Goal: Transaction & Acquisition: Book appointment/travel/reservation

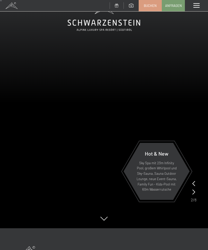
click at [164, 169] on p "Sky Spa mit 23m Infinity Pool, großem Whirlpool und Sky-Sauna, Sauna Outdoor Lo…" at bounding box center [156, 177] width 41 height 32
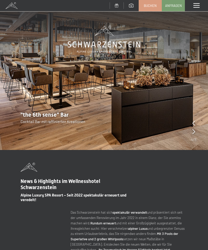
click at [194, 132] on icon at bounding box center [193, 131] width 3 height 5
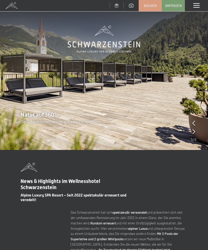
click at [194, 134] on icon at bounding box center [193, 131] width 3 height 5
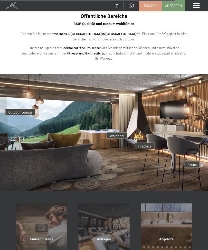
scroll to position [1029, 0]
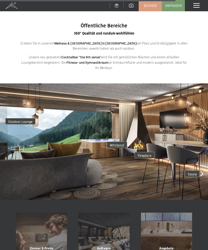
click at [204, 167] on img at bounding box center [104, 142] width 208 height 117
click at [203, 165] on img at bounding box center [104, 142] width 208 height 117
click at [201, 166] on img at bounding box center [104, 142] width 208 height 117
click at [204, 168] on img at bounding box center [104, 142] width 208 height 117
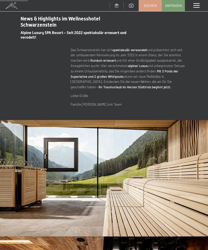
scroll to position [0, 0]
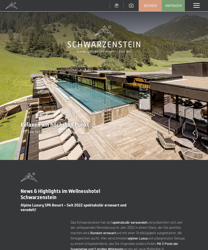
click at [197, 7] on span at bounding box center [196, 5] width 6 height 5
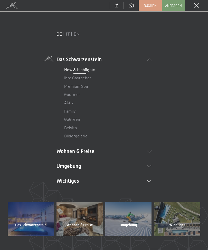
click at [86, 87] on link "Premium Spa" at bounding box center [76, 86] width 24 height 5
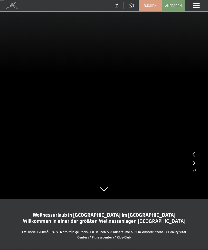
scroll to position [52, 0]
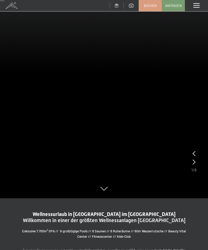
click at [196, 163] on video at bounding box center [104, 73] width 208 height 250
click at [194, 163] on icon at bounding box center [193, 162] width 3 height 5
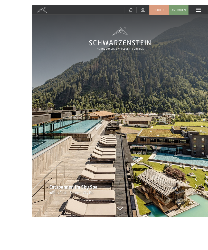
scroll to position [55, 0]
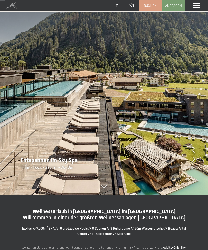
click at [196, 161] on div "Entspannen im Sky Spa Infinity Pools - Saunen - Sky Bar" at bounding box center [104, 163] width 208 height 13
click at [193, 162] on icon at bounding box center [193, 159] width 3 height 5
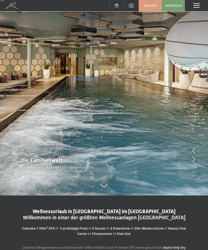
click at [194, 160] on icon at bounding box center [193, 159] width 3 height 5
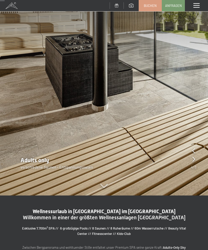
click at [196, 161] on div "Adults only verschiedene Saunen - Entspannungsoasen" at bounding box center [104, 163] width 208 height 13
click at [194, 158] on icon at bounding box center [193, 159] width 3 height 5
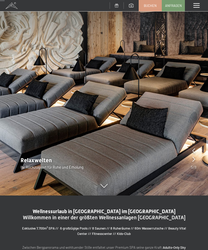
click at [194, 159] on icon at bounding box center [193, 159] width 3 height 5
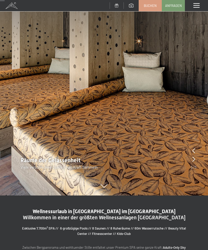
click at [194, 161] on icon at bounding box center [193, 159] width 3 height 5
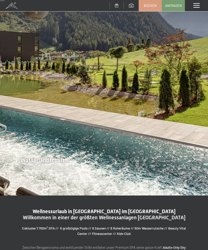
click at [194, 158] on icon at bounding box center [193, 159] width 3 height 5
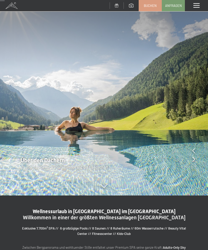
click at [194, 159] on icon at bounding box center [193, 159] width 3 height 5
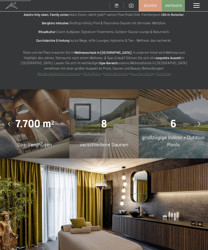
scroll to position [361, 0]
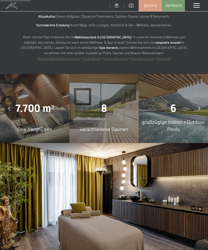
click at [184, 106] on div "6" at bounding box center [172, 108] width 69 height 14
click at [172, 102] on span "6" at bounding box center [173, 108] width 6 height 12
click at [200, 107] on icon at bounding box center [199, 109] width 2 height 4
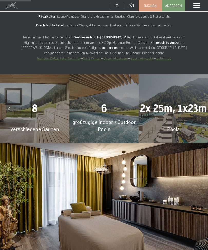
click at [200, 102] on div at bounding box center [198, 108] width 13 height 13
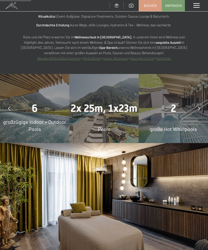
click at [196, 102] on div at bounding box center [198, 108] width 13 height 13
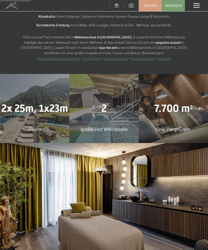
click at [200, 107] on icon at bounding box center [199, 109] width 2 height 4
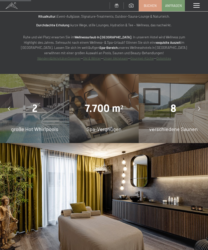
click at [196, 102] on div at bounding box center [198, 108] width 13 height 13
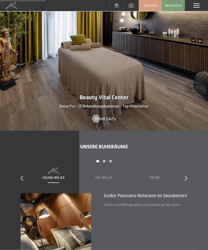
scroll to position [531, 0]
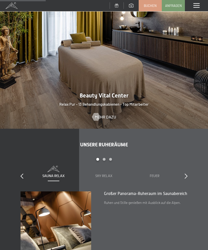
click at [186, 174] on icon at bounding box center [185, 176] width 3 height 5
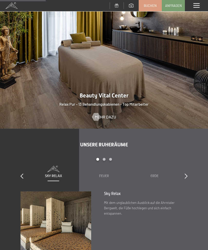
click at [186, 174] on icon at bounding box center [185, 176] width 3 height 5
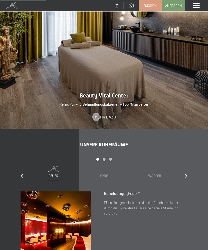
click at [187, 174] on icon at bounding box center [185, 176] width 3 height 5
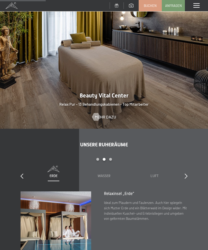
click at [186, 174] on icon at bounding box center [185, 176] width 3 height 5
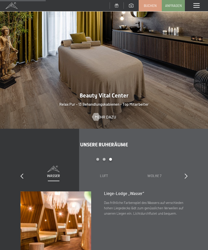
click at [185, 174] on icon at bounding box center [185, 176] width 3 height 5
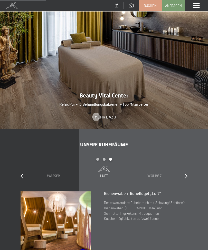
click at [186, 174] on icon at bounding box center [185, 176] width 3 height 5
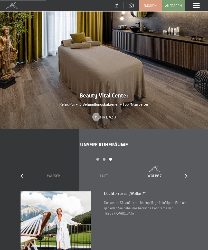
click at [187, 174] on icon at bounding box center [185, 176] width 3 height 5
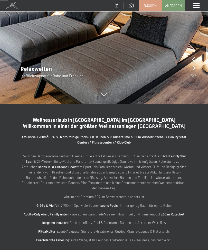
scroll to position [0, 0]
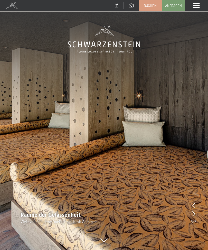
click at [197, 8] on div "Menü" at bounding box center [195, 5] width 23 height 11
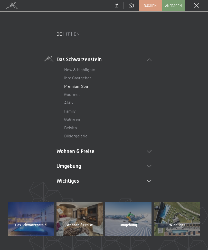
click at [149, 152] on li "Wohnen & Preise Inklusivleistungen Zimmer & Preise Liste Angebote Liste Familie…" at bounding box center [103, 151] width 95 height 7
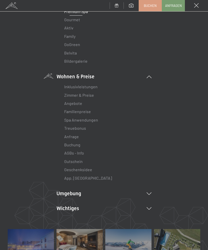
scroll to position [76, 0]
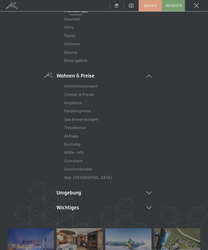
click at [88, 87] on link "Inklusivleistungen" at bounding box center [80, 86] width 33 height 5
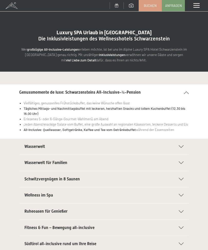
click at [194, 6] on span at bounding box center [196, 5] width 6 height 5
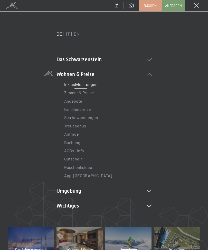
click at [89, 110] on link "Familienpreise" at bounding box center [77, 109] width 27 height 5
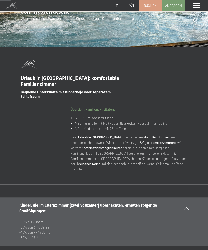
scroll to position [104, 0]
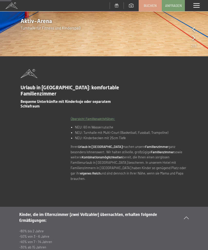
click at [199, 7] on span at bounding box center [196, 5] width 6 height 5
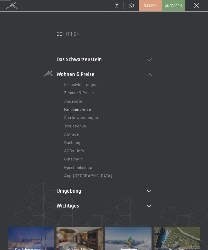
click at [154, 7] on span "Buchen" at bounding box center [149, 5] width 13 height 5
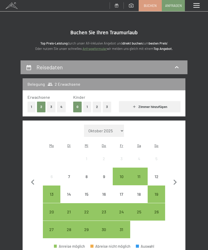
click at [89, 104] on button "1" at bounding box center [87, 107] width 8 height 11
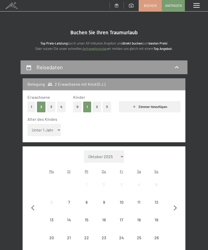
click at [55, 125] on select "Unter 1 Jahr 1 Jahr 2 Jahre 3 Jahre 4 Jahre 5 Jahre 6 Jahre 7 Jahre 8 Jahre 9 J…" at bounding box center [43, 130] width 33 height 12
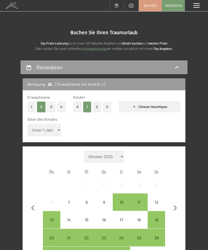
select select "7"
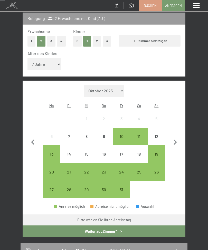
scroll to position [67, 0]
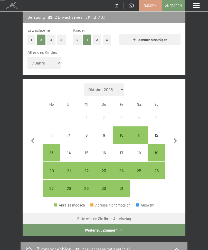
click at [176, 138] on icon "button" at bounding box center [174, 140] width 3 height 5
select select "2025-11-01"
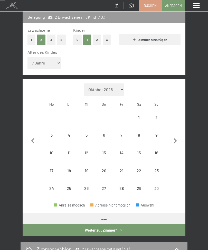
click at [175, 136] on icon "button" at bounding box center [174, 141] width 11 height 11
select select "2025-12-01"
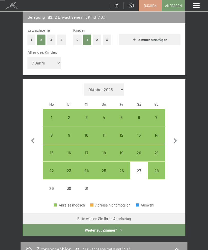
click at [138, 151] on div "20" at bounding box center [138, 159] width 16 height 16
select select "2025-12-01"
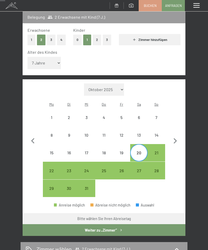
click at [158, 151] on div "21" at bounding box center [156, 159] width 16 height 16
select select "2025-12-01"
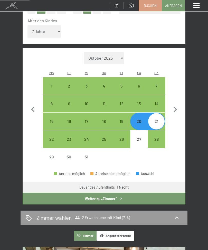
scroll to position [100, 0]
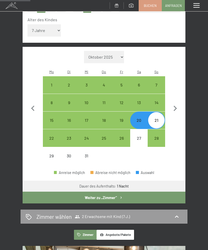
click at [149, 192] on button "Weiter zu „Zimmer“" at bounding box center [104, 198] width 162 height 12
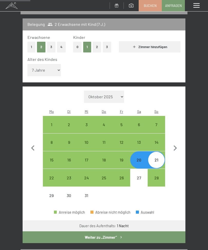
select select "2025-12-01"
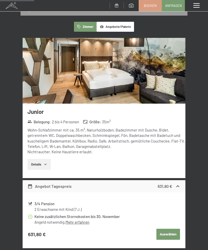
scroll to position [80, 0]
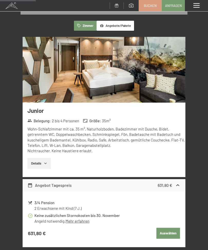
click at [168, 71] on img at bounding box center [104, 70] width 162 height 66
click at [206, 8] on div "Menü" at bounding box center [195, 5] width 23 height 11
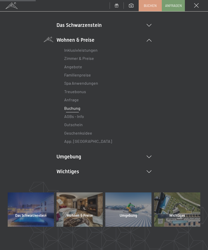
scroll to position [34, 0]
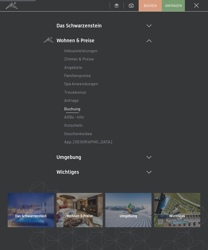
click at [148, 159] on li "Umgebung Das Ahrntal Ski & Winter Skifahren Skischule Wandern & Sommer Wandern …" at bounding box center [103, 157] width 95 height 7
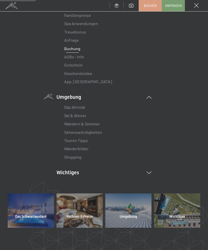
scroll to position [94, 0]
click at [150, 173] on li "Wichtiges Lage & Anreise Online bezahlen Webcam & Wetter Downloads" at bounding box center [103, 172] width 95 height 7
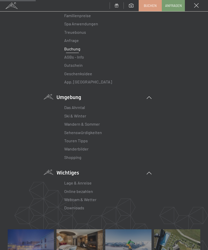
click at [89, 183] on link "Lage & Anreise" at bounding box center [77, 183] width 27 height 5
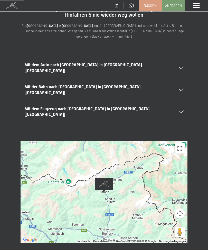
scroll to position [30, 0]
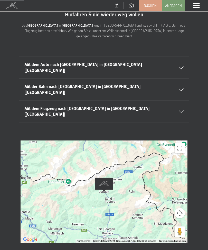
click at [182, 57] on div "Mit dem Auto nach [GEOGRAPHIC_DATA] in [GEOGRAPHIC_DATA] ([GEOGRAPHIC_DATA])" at bounding box center [103, 68] width 159 height 22
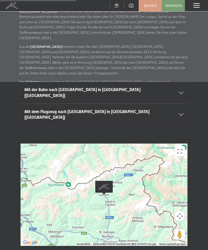
scroll to position [136, 0]
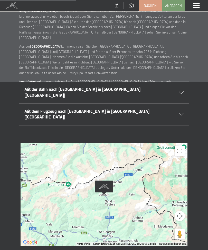
click at [122, 159] on div at bounding box center [103, 194] width 167 height 102
click at [183, 146] on button "Vollbildansicht ein/aus" at bounding box center [179, 151] width 10 height 10
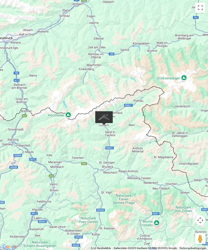
scroll to position [0, 0]
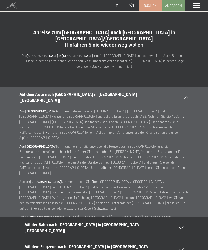
click at [167, 22] on div "Anreise zum [GEOGRAPHIC_DATA] nach [GEOGRAPHIC_DATA] in [GEOGRAPHIC_DATA]/[GEOG…" at bounding box center [104, 48] width 208 height 57
